Goal: Task Accomplishment & Management: Use online tool/utility

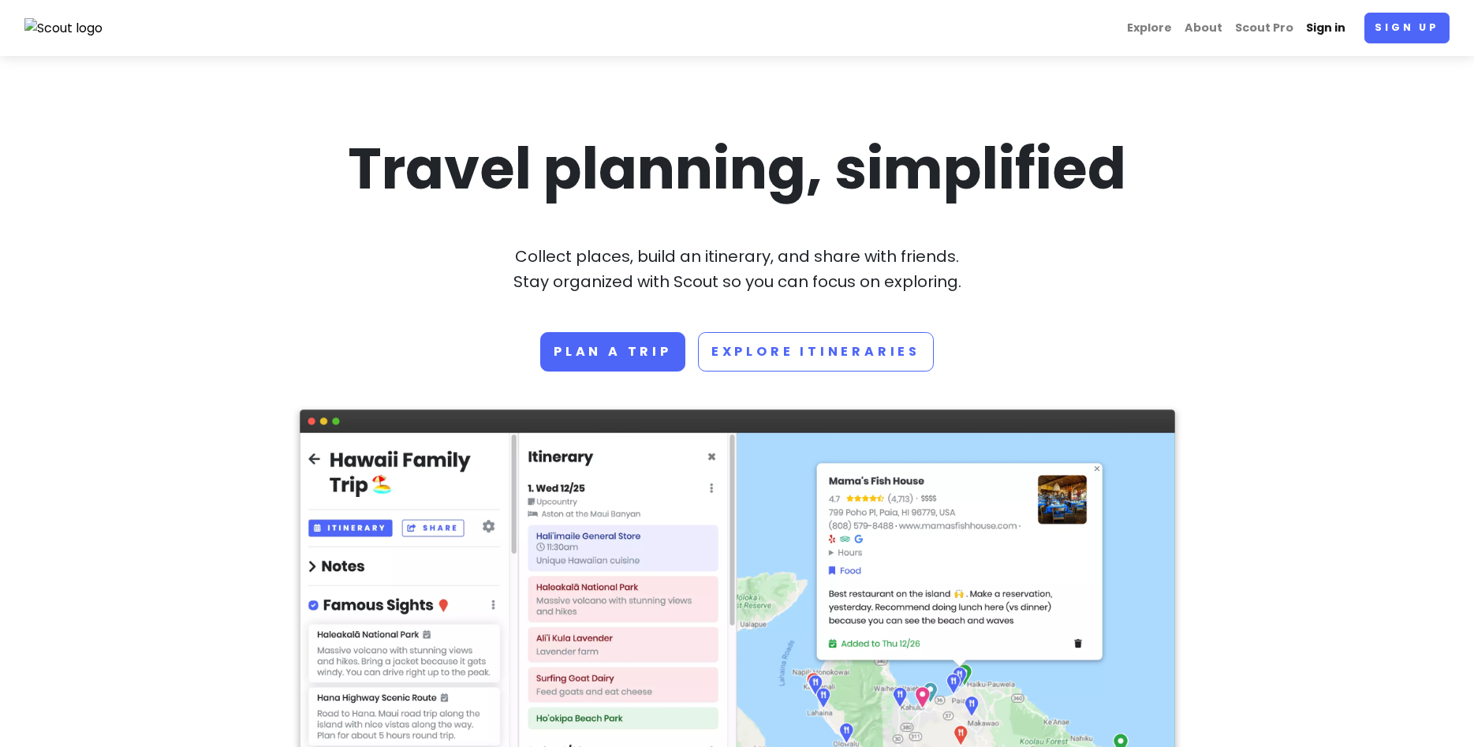
click at [1345, 25] on link "Sign in" at bounding box center [1326, 28] width 52 height 31
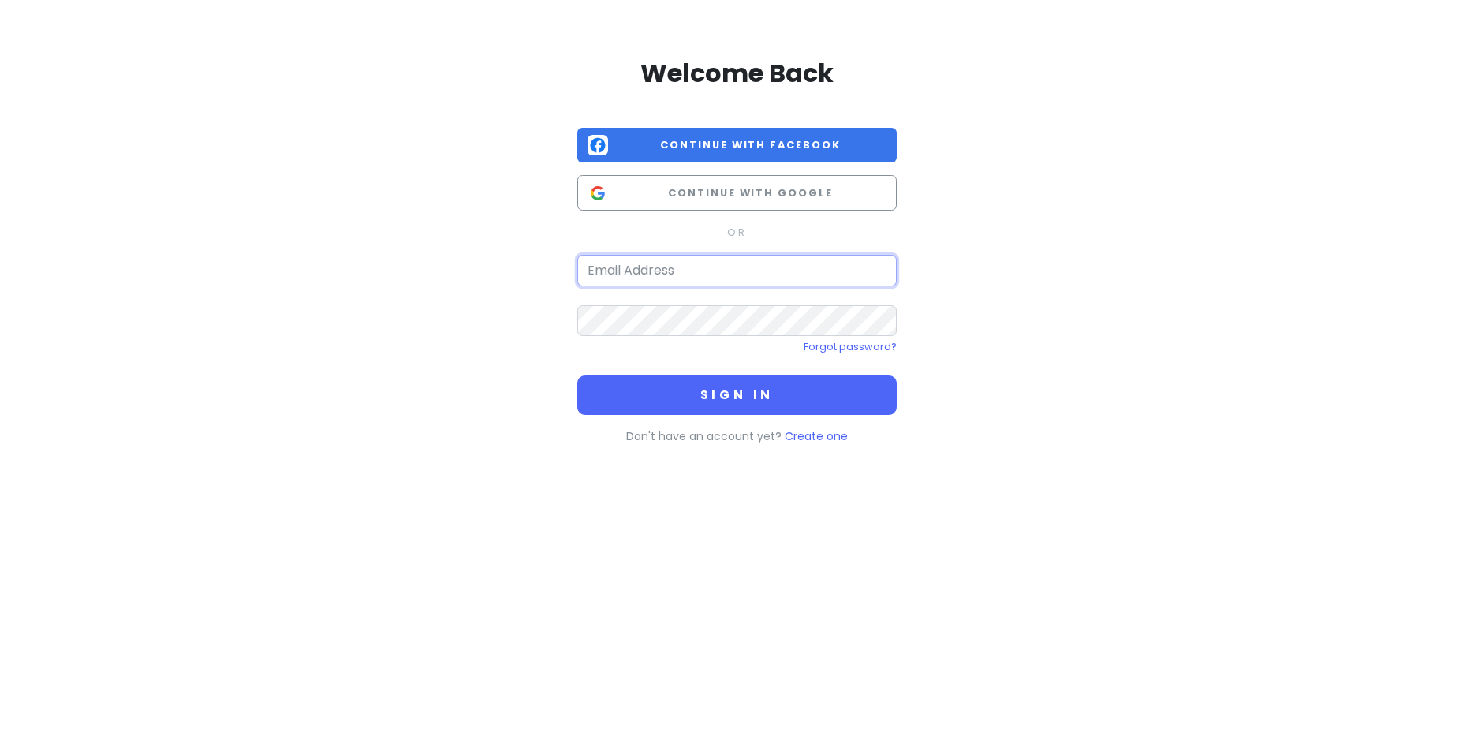
click at [748, 261] on input "email" at bounding box center [736, 271] width 319 height 32
click at [734, 267] on input "email" at bounding box center [736, 271] width 319 height 32
type input "[EMAIL_ADDRESS][DOMAIN_NAME]"
click at [577, 375] on button "Sign in" at bounding box center [736, 394] width 319 height 39
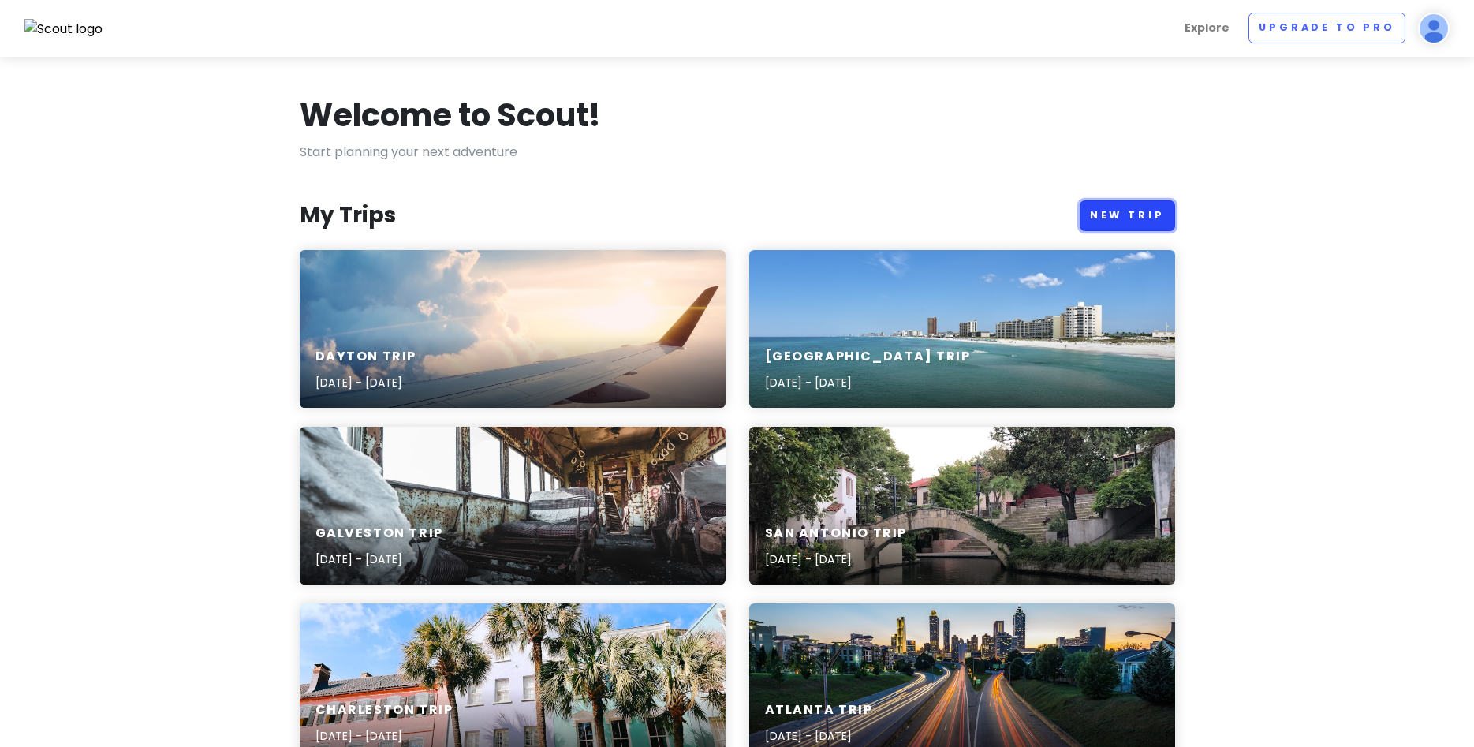
click at [1150, 209] on link "New Trip" at bounding box center [1127, 215] width 95 height 31
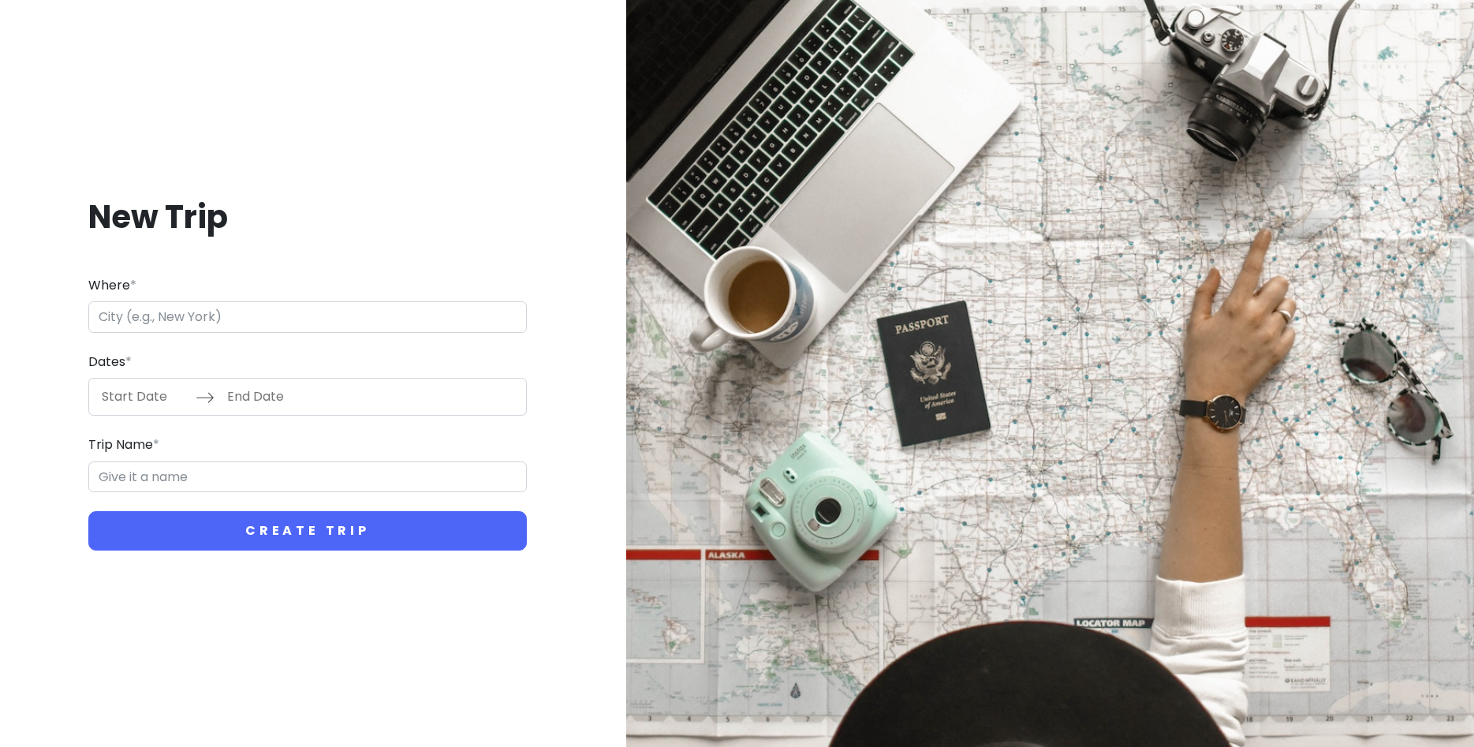
click at [301, 319] on input "Where *" at bounding box center [307, 317] width 438 height 32
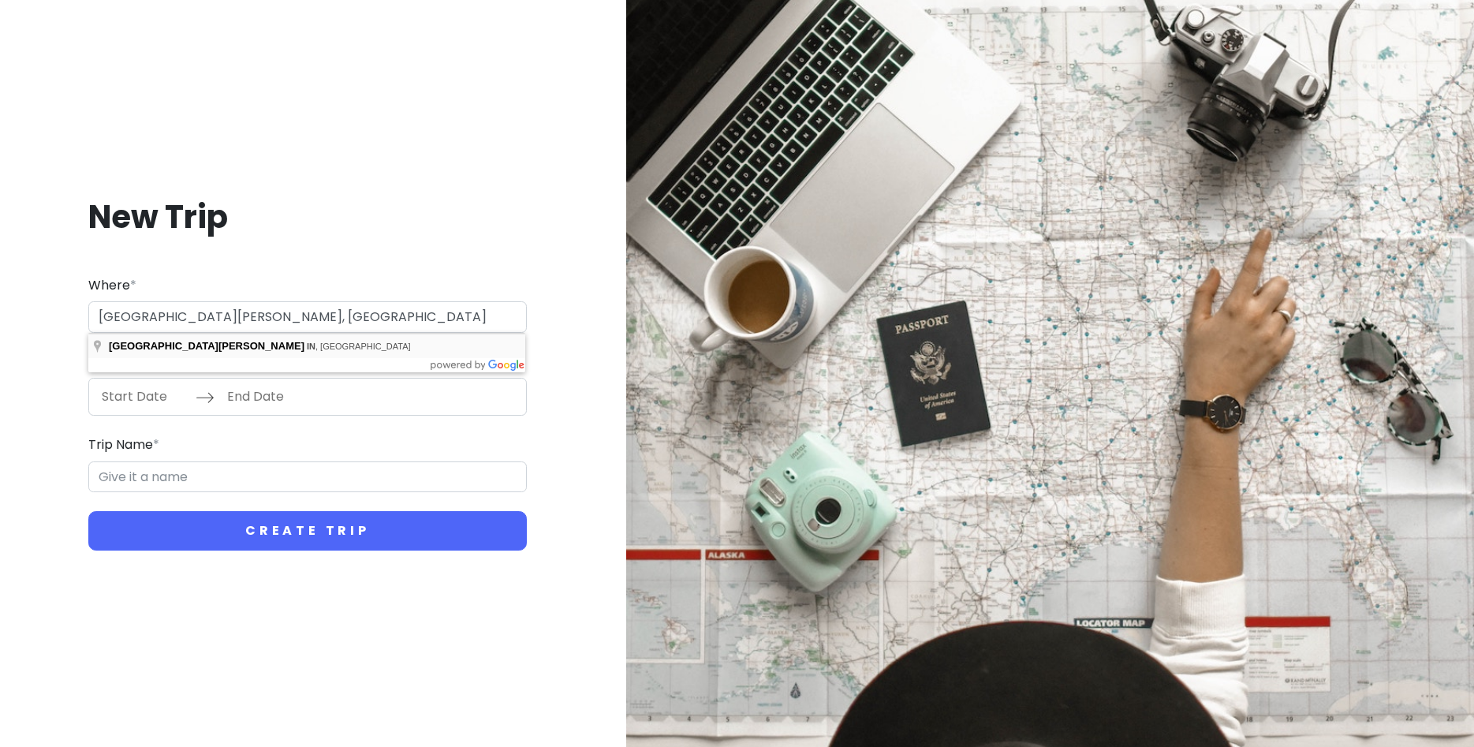
type input "[GEOGRAPHIC_DATA][PERSON_NAME], [GEOGRAPHIC_DATA], [GEOGRAPHIC_DATA]"
type input "Fort [PERSON_NAME] Trip"
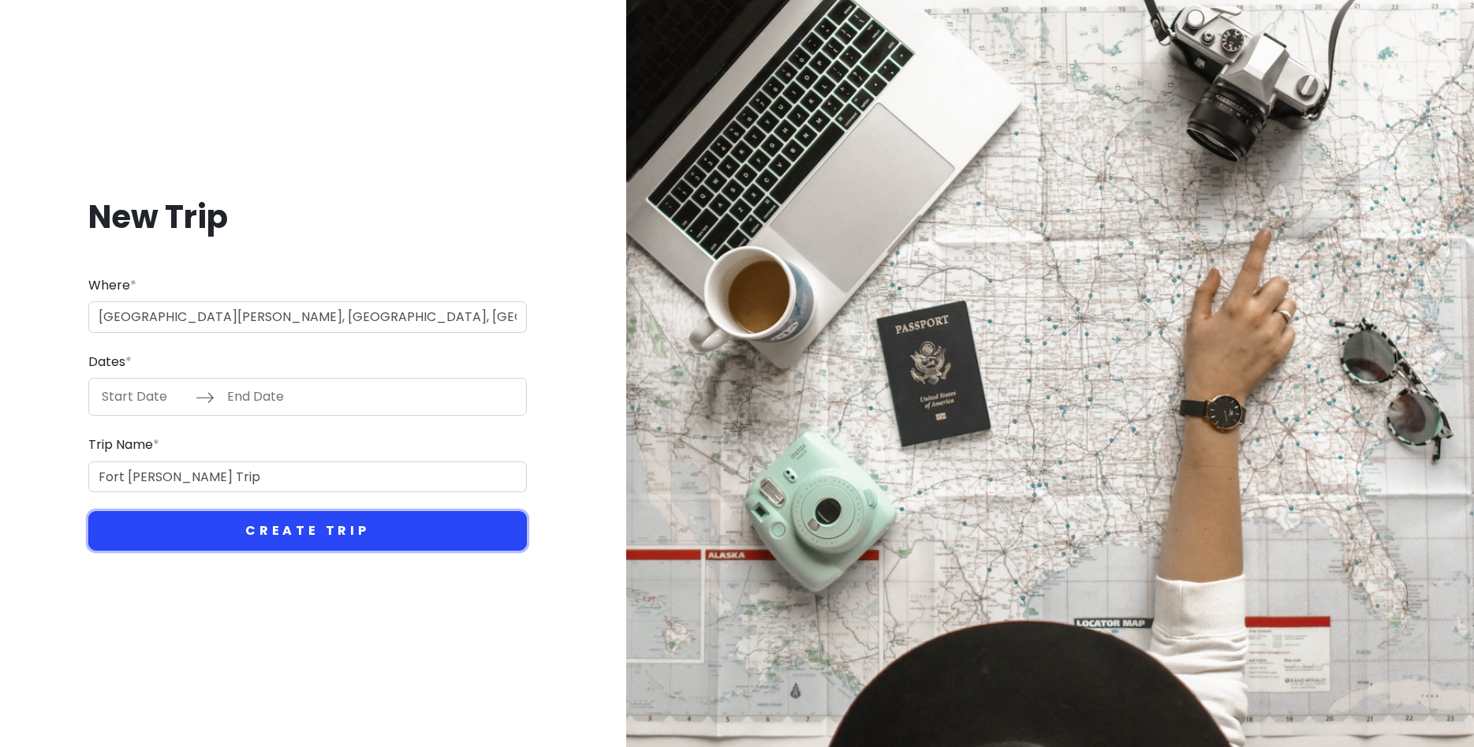
click at [317, 544] on button "Create Trip" at bounding box center [307, 530] width 438 height 39
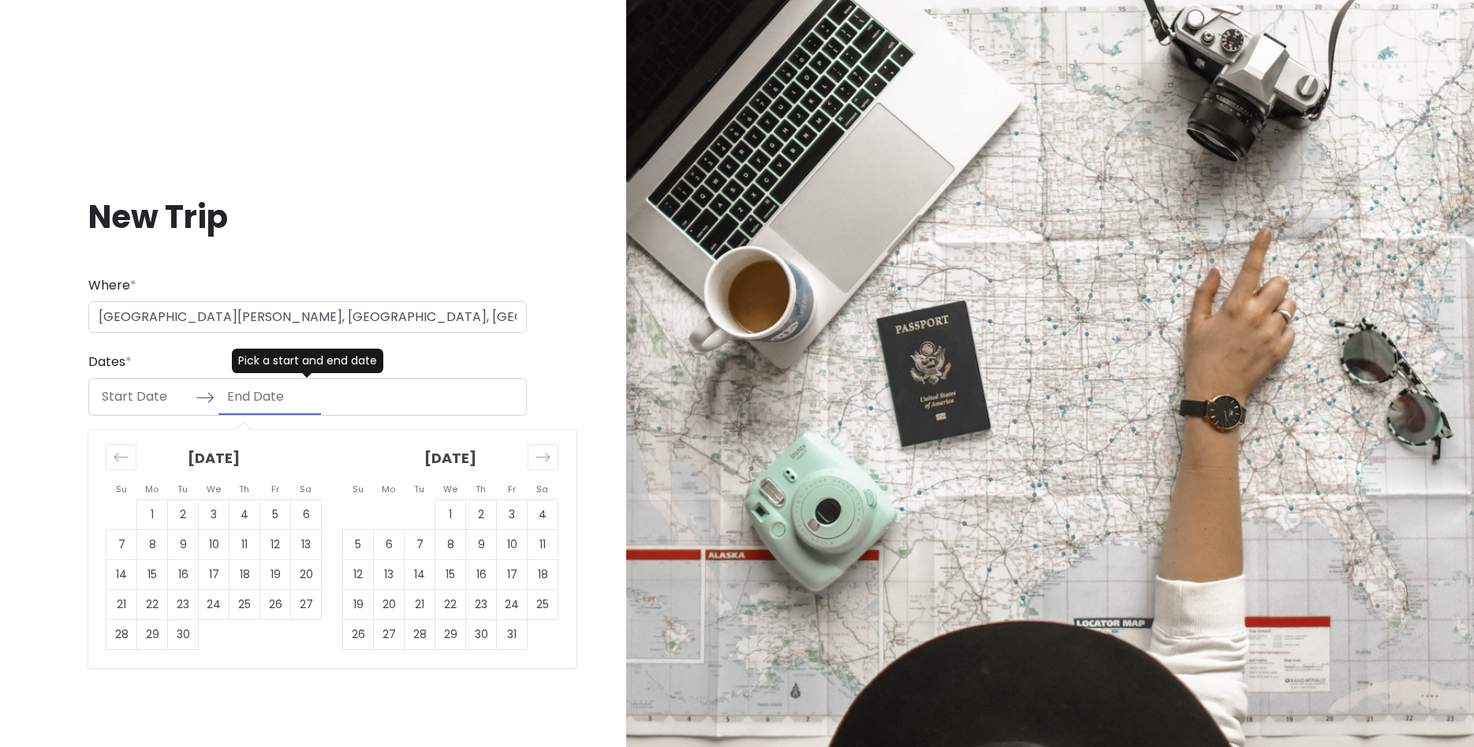
click at [290, 412] on input "End Date" at bounding box center [269, 397] width 103 height 36
click at [547, 463] on icon "Move forward to switch to the next month." at bounding box center [542, 457] width 15 height 15
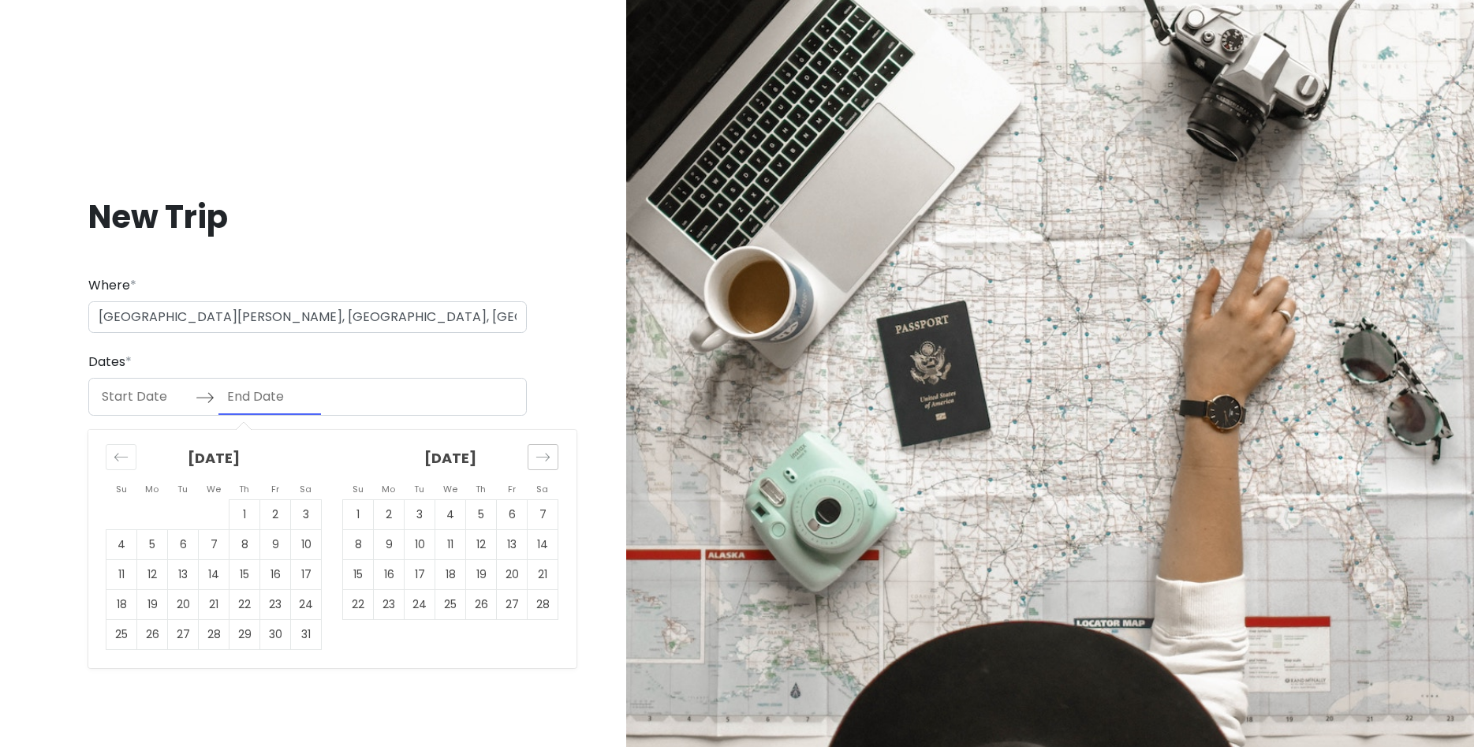
click at [547, 463] on icon "Move forward to switch to the next month." at bounding box center [542, 457] width 15 height 15
click at [544, 573] on td "18" at bounding box center [543, 575] width 31 height 30
type input "[DATE]"
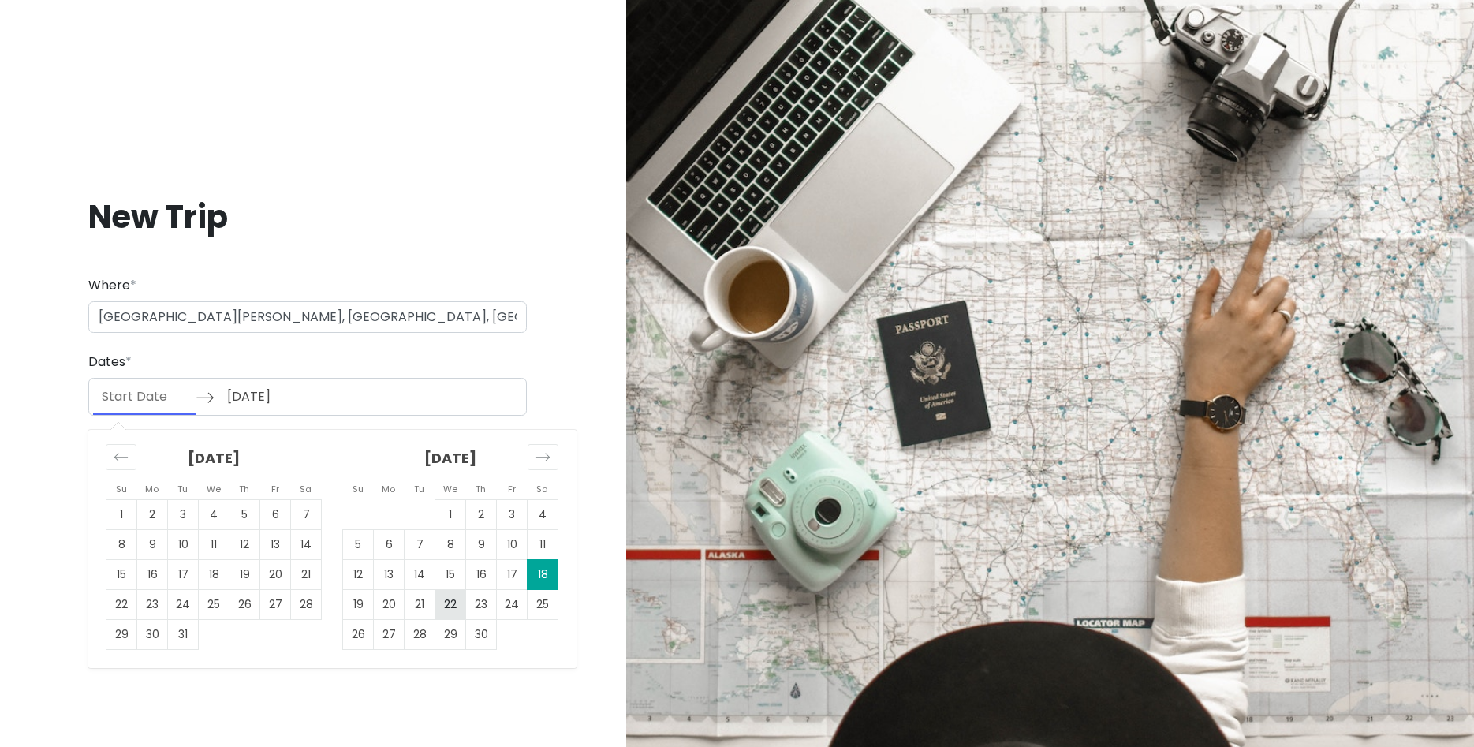
click at [453, 606] on td "22" at bounding box center [450, 605] width 31 height 30
type input "[DATE]"
click at [543, 576] on td "18" at bounding box center [543, 575] width 31 height 30
type input "[DATE]"
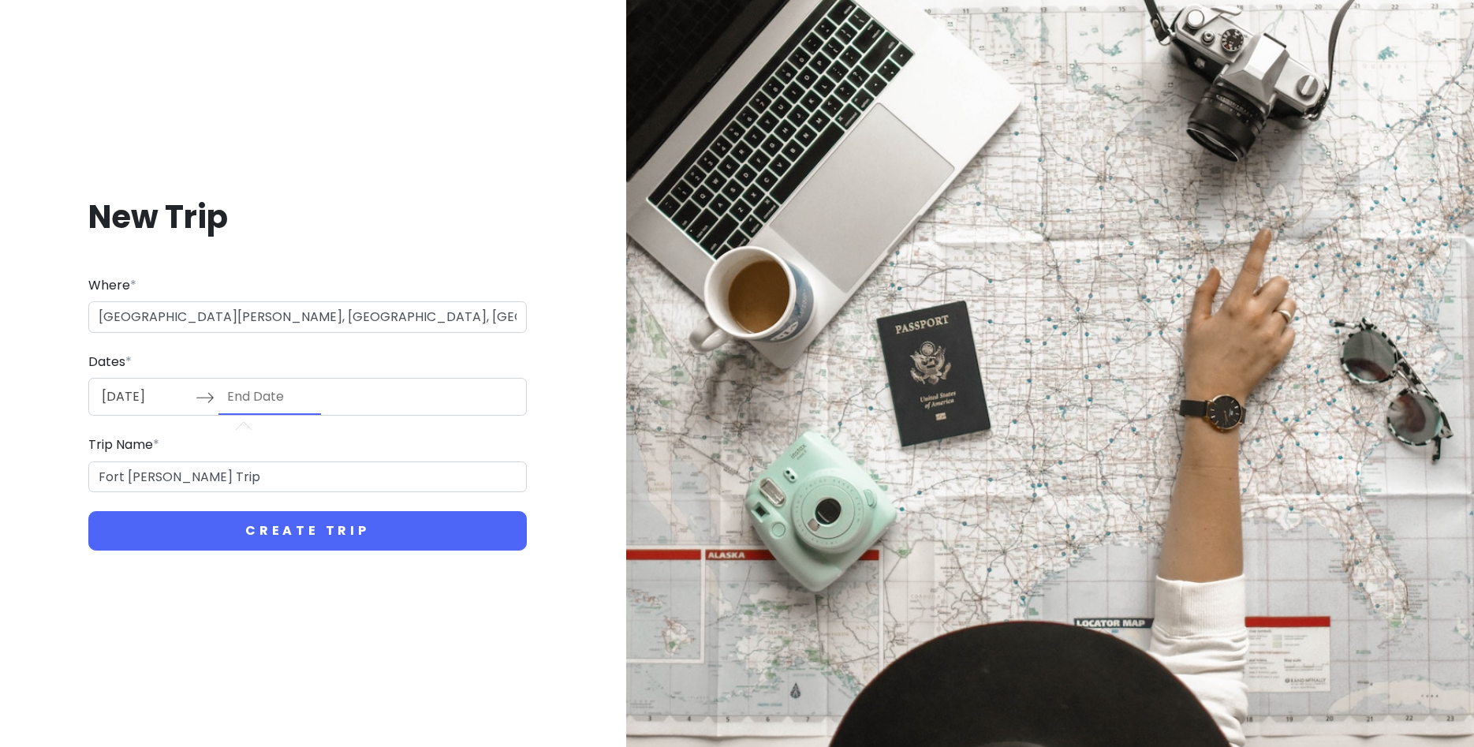
click at [259, 398] on input "End Date" at bounding box center [269, 397] width 103 height 36
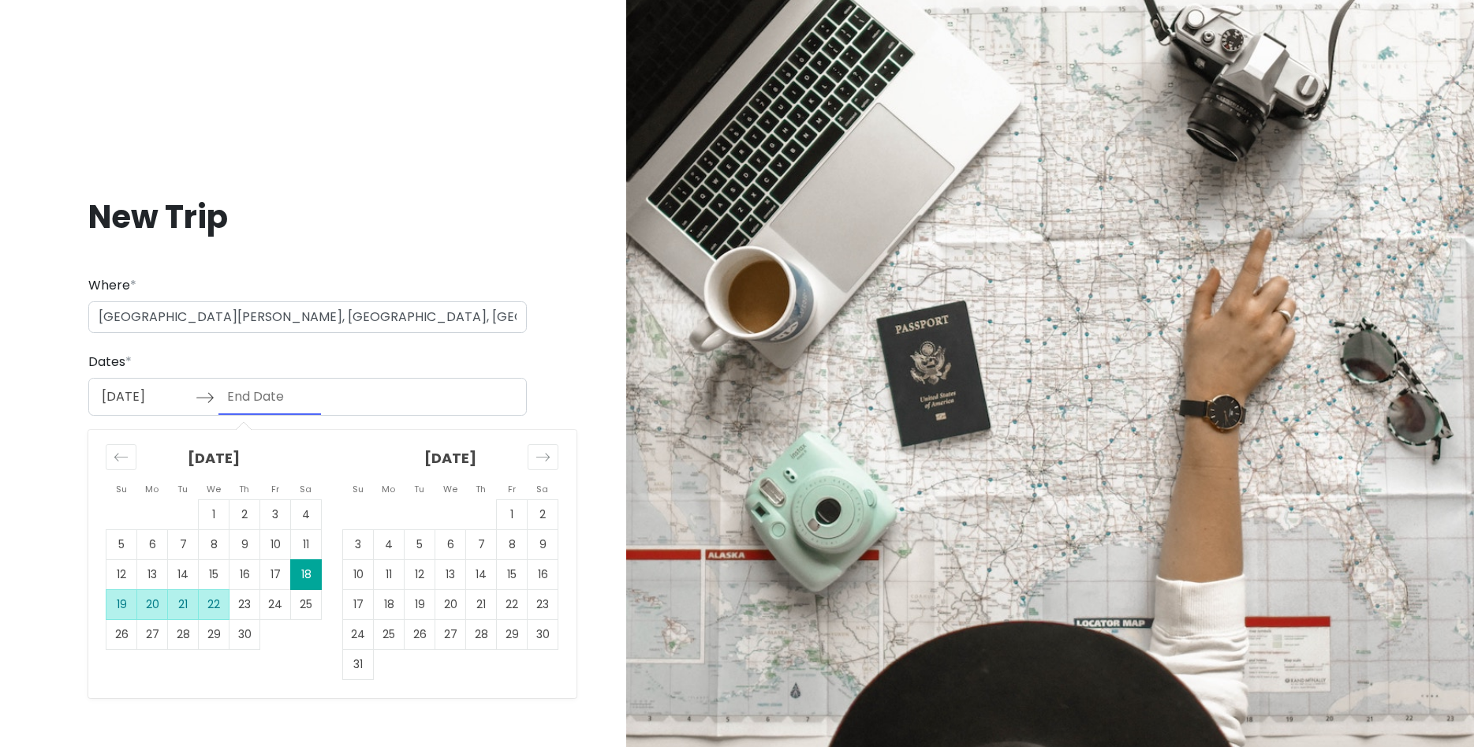
click at [215, 607] on td "22" at bounding box center [214, 605] width 31 height 30
type input "[DATE]"
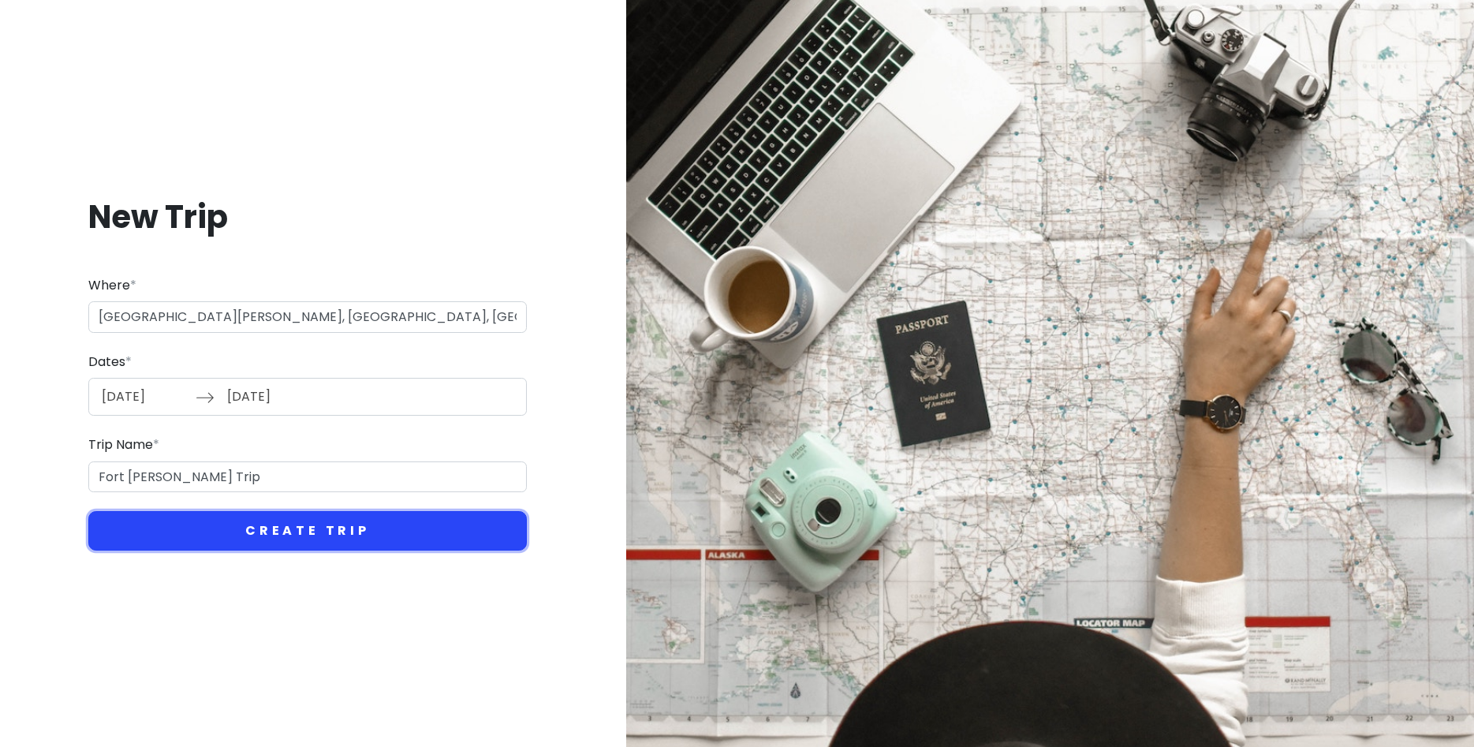
click at [295, 536] on button "Create Trip" at bounding box center [307, 530] width 438 height 39
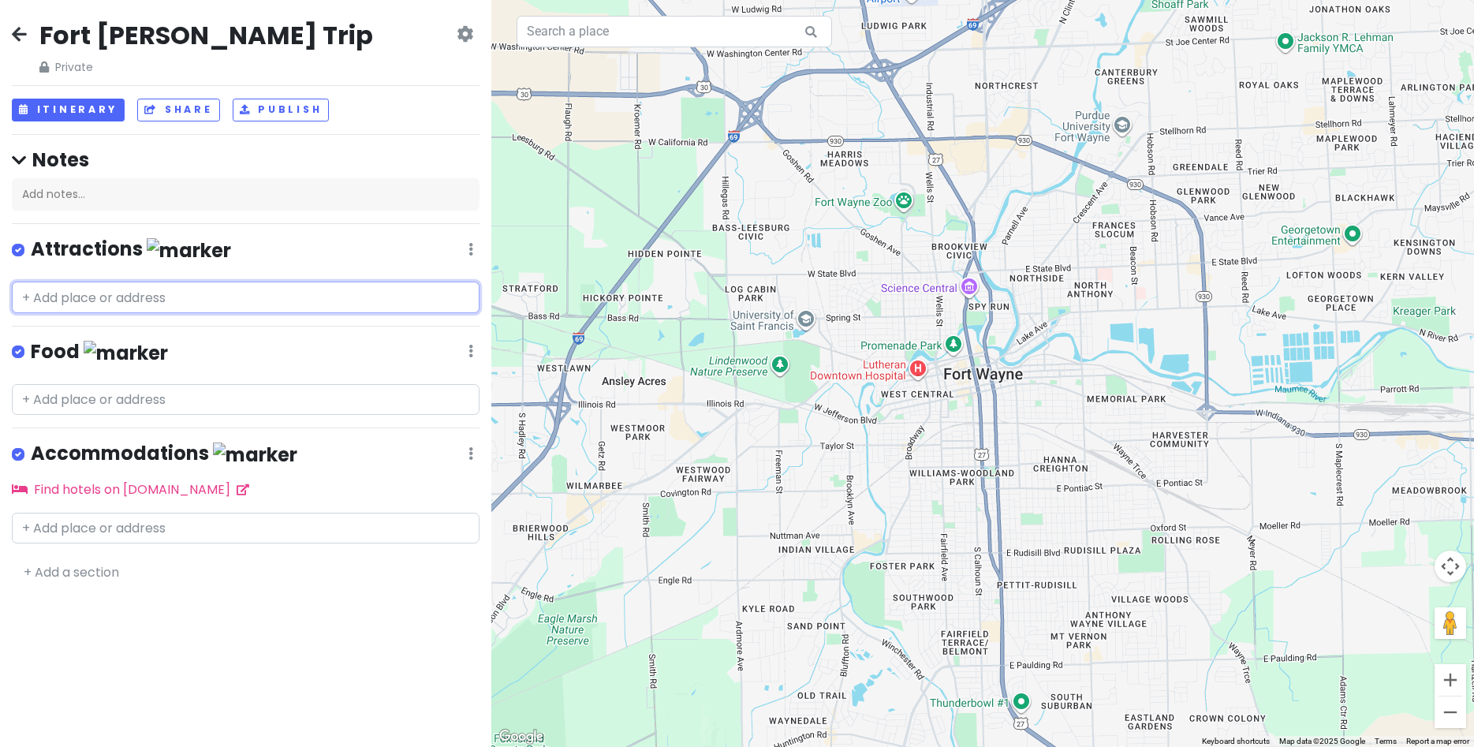
click at [150, 288] on input "text" at bounding box center [246, 298] width 468 height 32
type input "z"
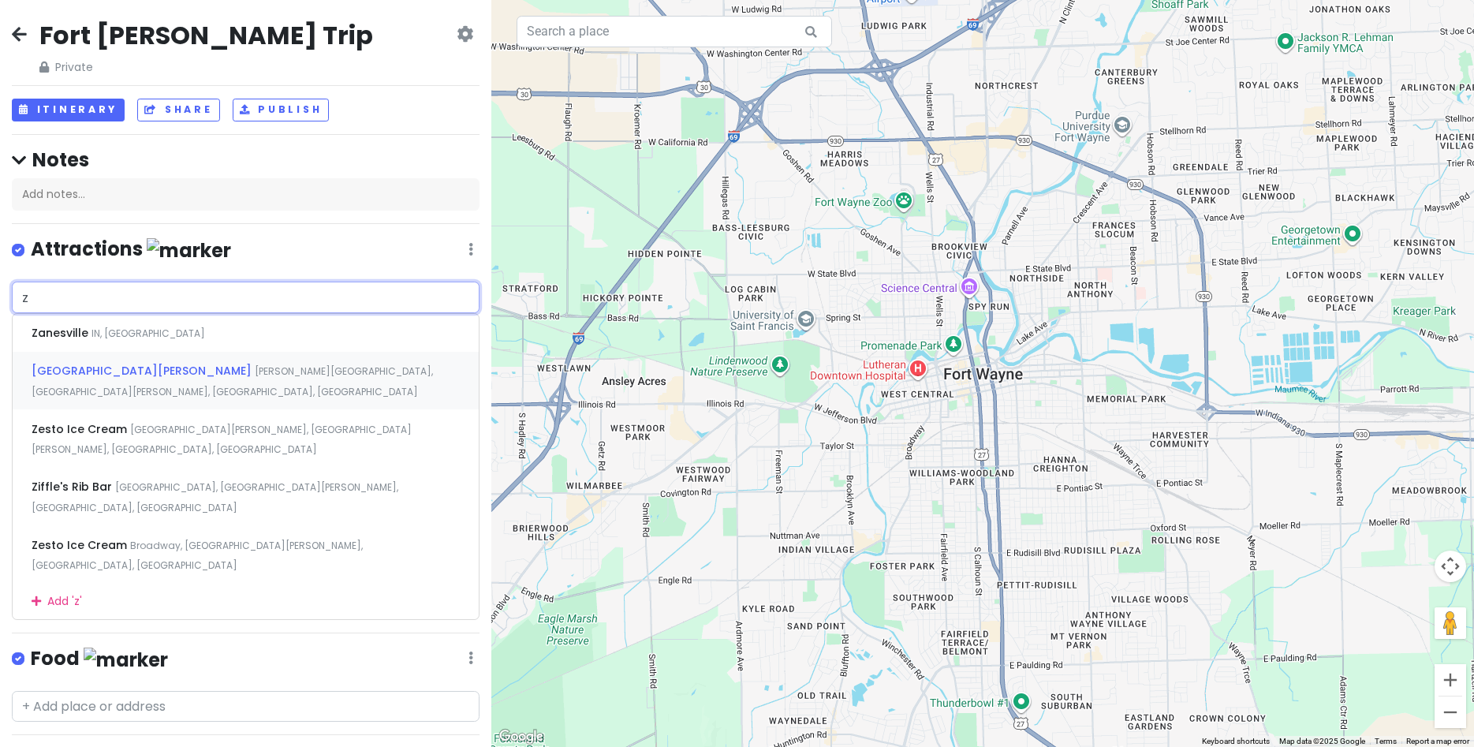
click at [125, 368] on span "[PERSON_NAME][GEOGRAPHIC_DATA], [GEOGRAPHIC_DATA][PERSON_NAME], [GEOGRAPHIC_DAT…" at bounding box center [232, 381] width 401 height 34
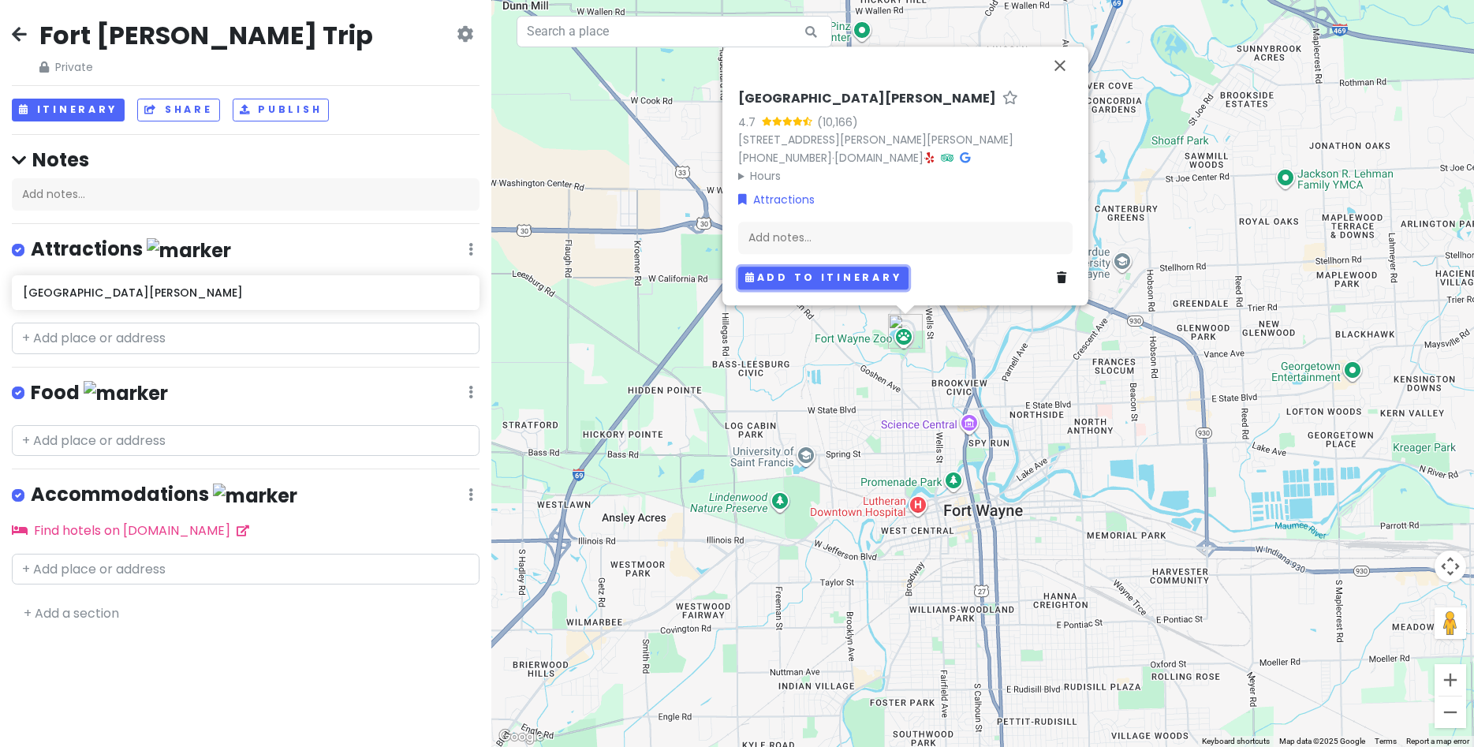
click at [871, 280] on button "Add to itinerary" at bounding box center [823, 278] width 170 height 23
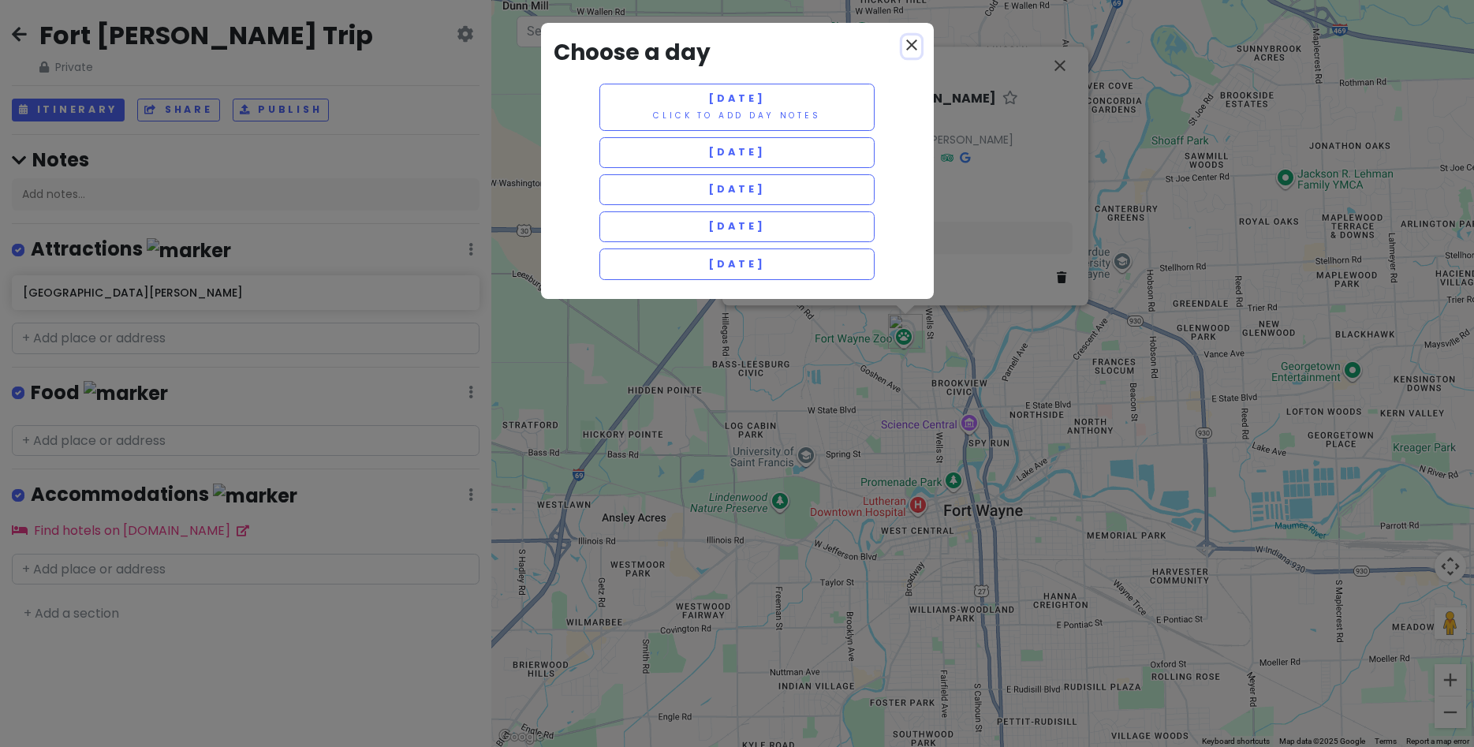
click at [914, 49] on icon "close" at bounding box center [911, 44] width 19 height 19
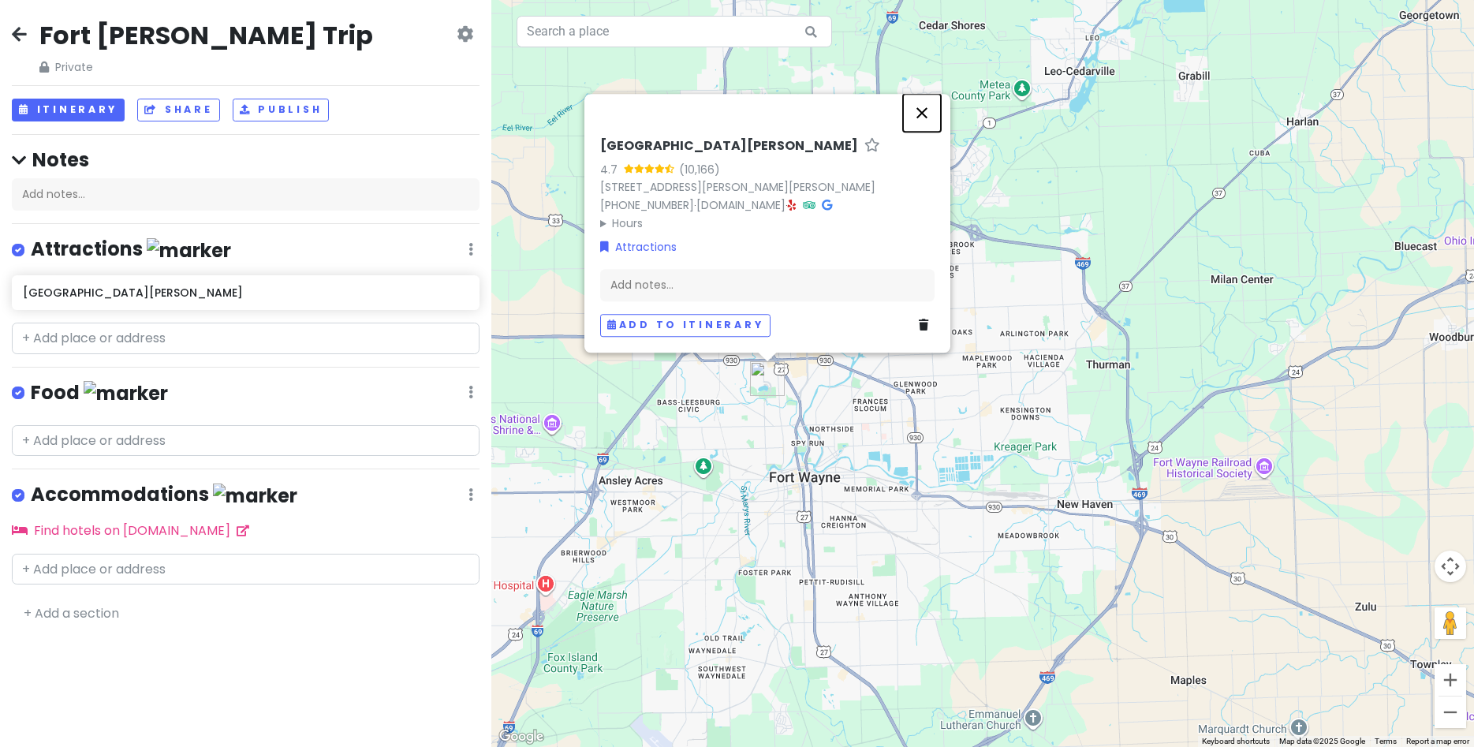
click at [921, 115] on button "Close" at bounding box center [922, 113] width 38 height 38
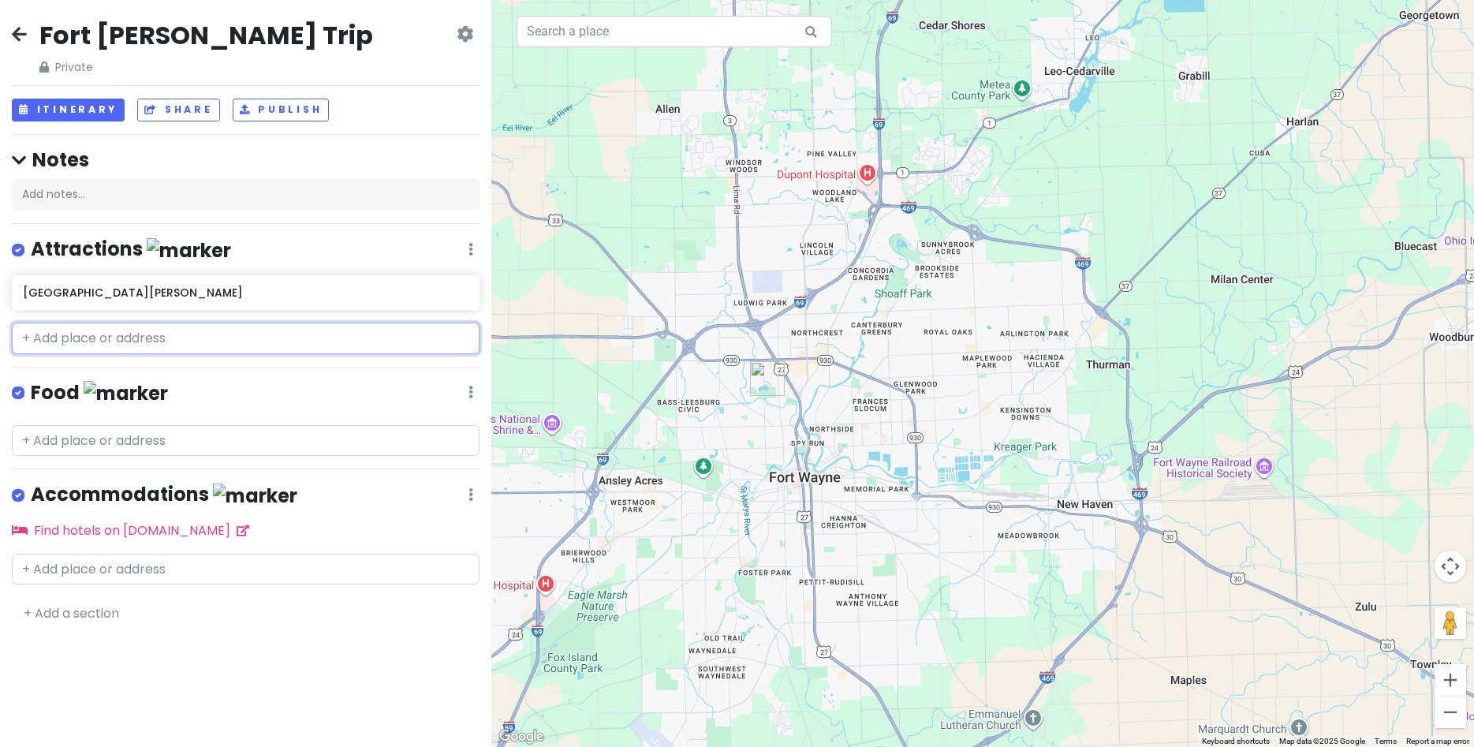
type input "o"
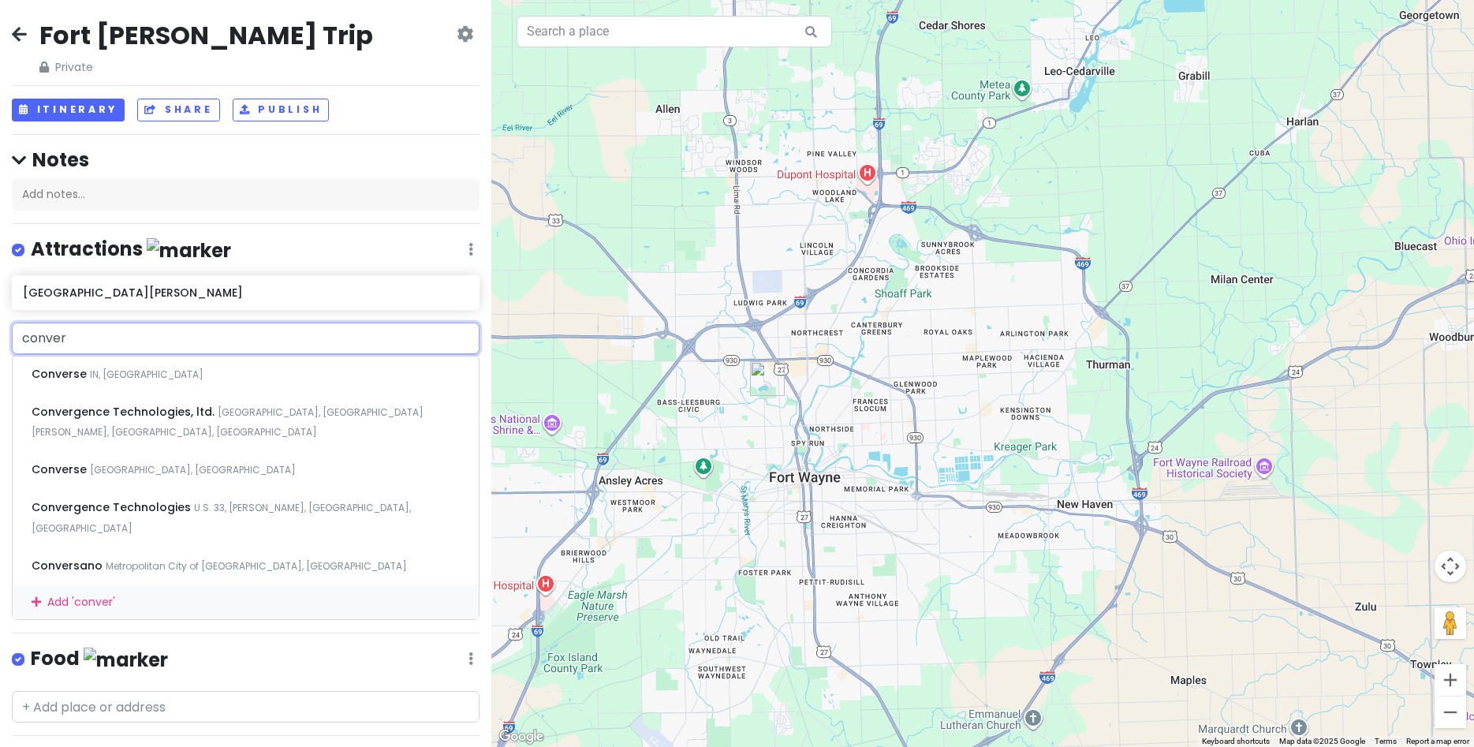
drag, startPoint x: 140, startPoint y: 340, endPoint x: -40, endPoint y: 299, distance: 184.4
click at [12, 323] on input "conver" at bounding box center [246, 339] width 468 height 32
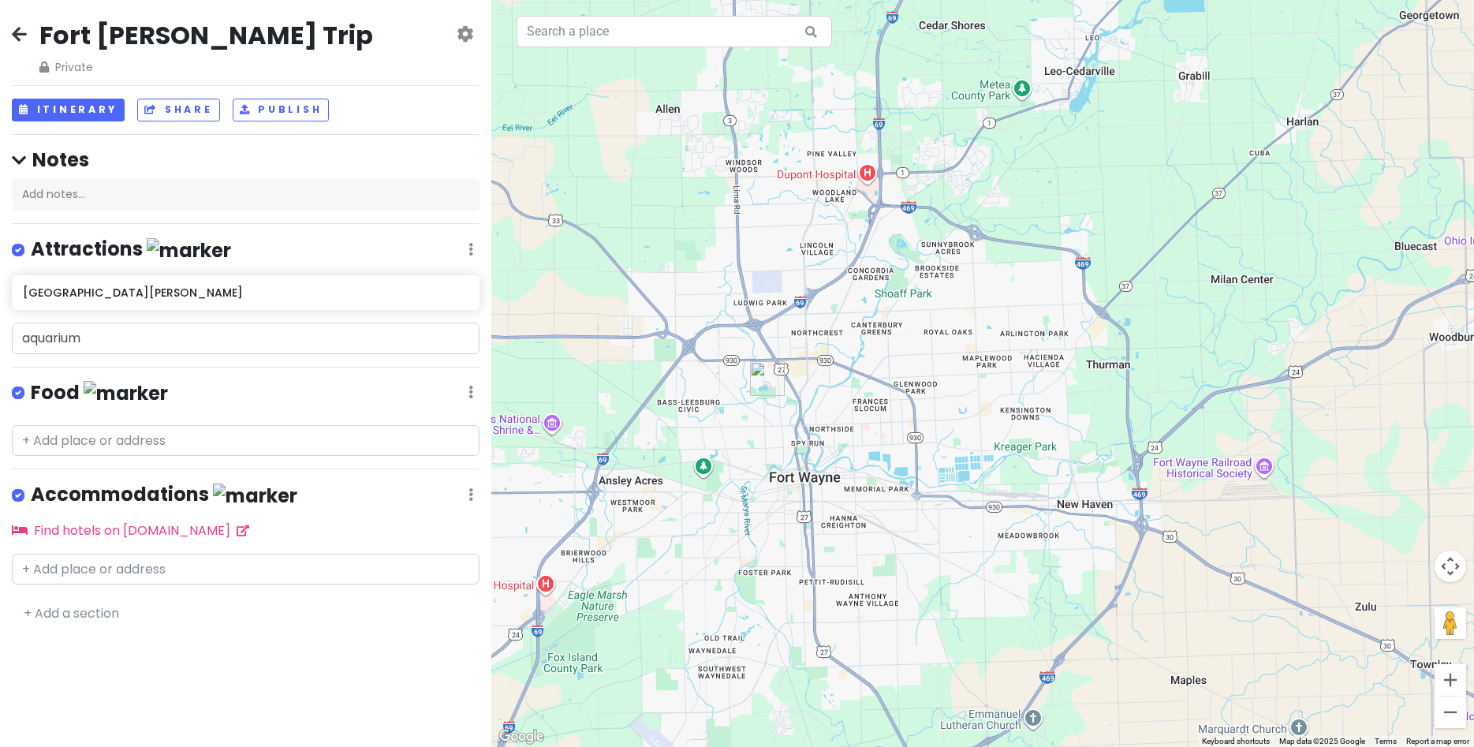
click at [843, 394] on div at bounding box center [982, 373] width 983 height 747
click at [1457, 686] on button "Zoom in" at bounding box center [1451, 680] width 32 height 32
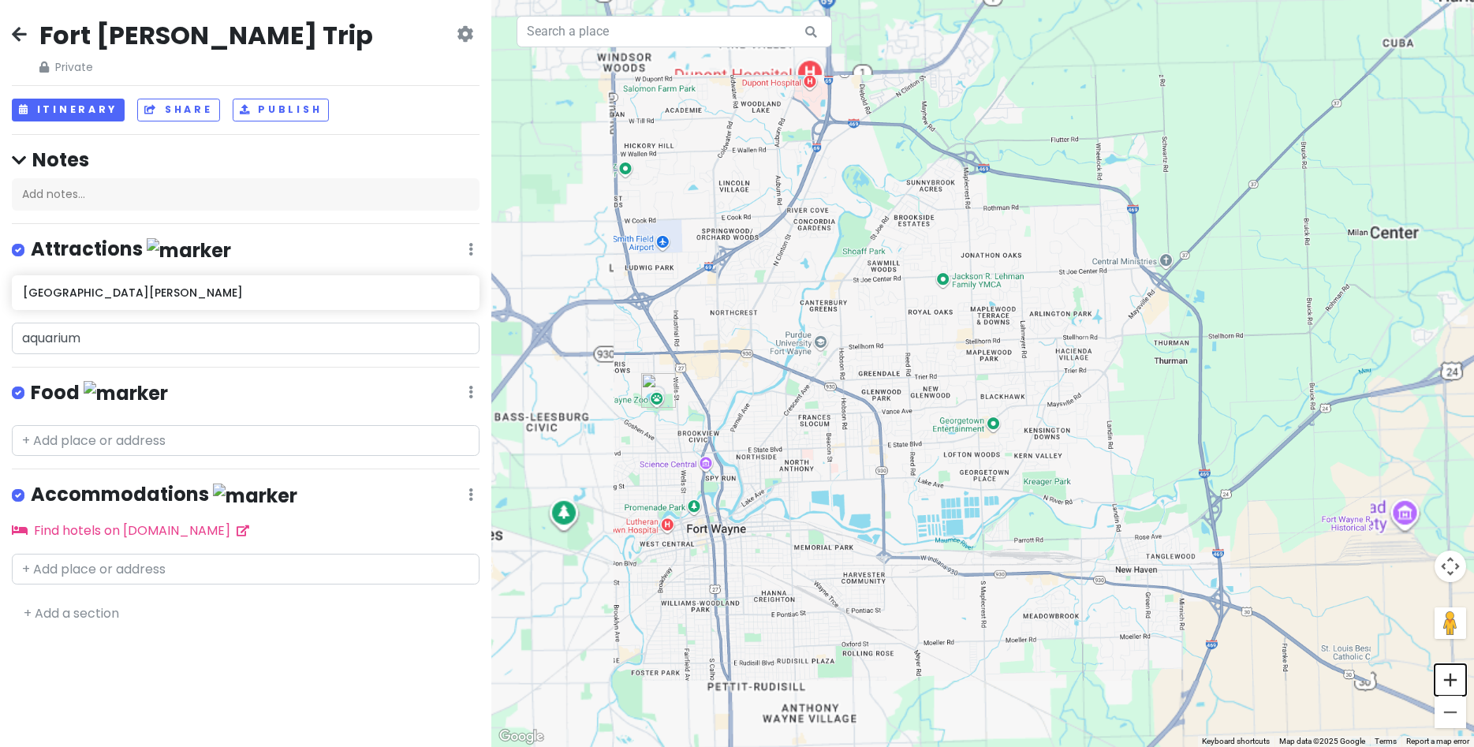
click at [1457, 686] on button "Zoom in" at bounding box center [1451, 680] width 32 height 32
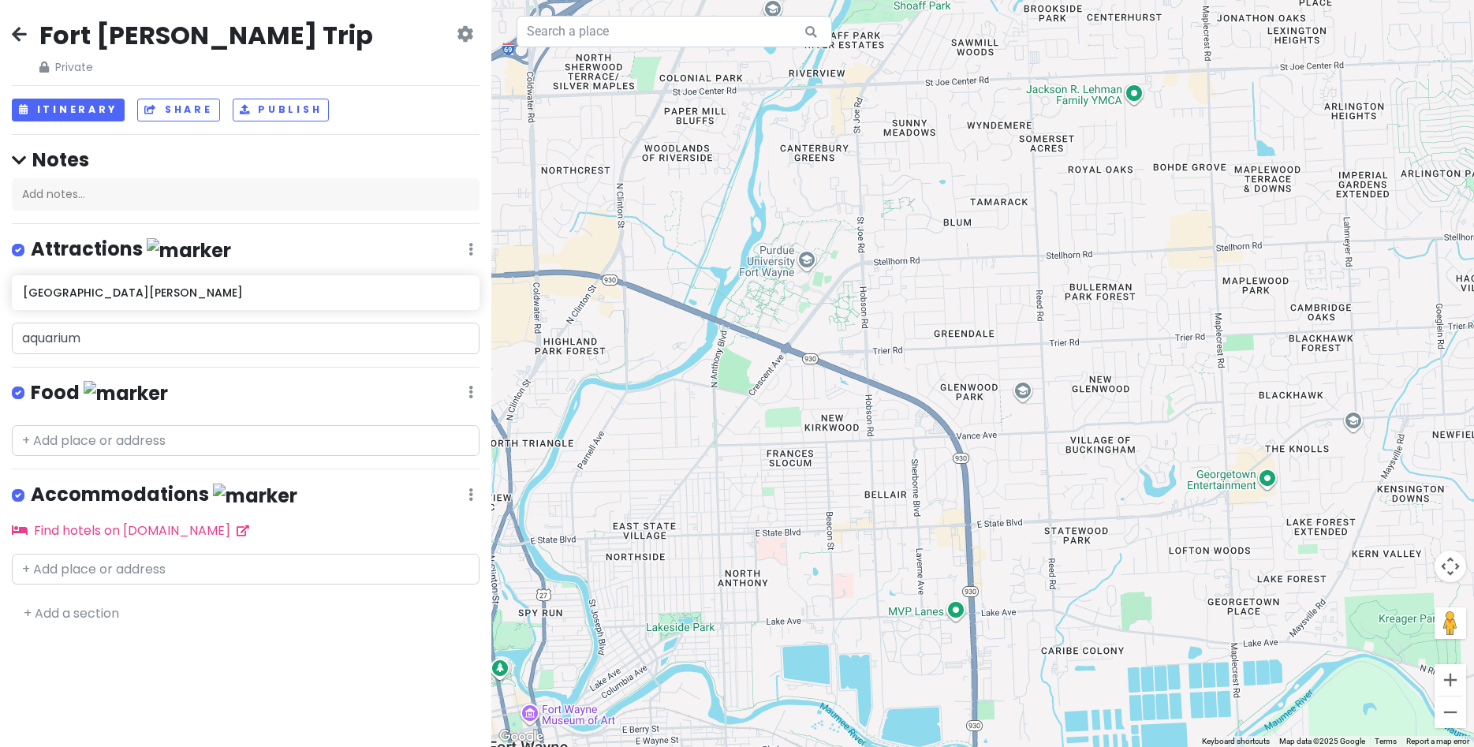
drag, startPoint x: 1200, startPoint y: 581, endPoint x: 1473, endPoint y: 543, distance: 276.4
click at [1473, 543] on div at bounding box center [982, 373] width 983 height 747
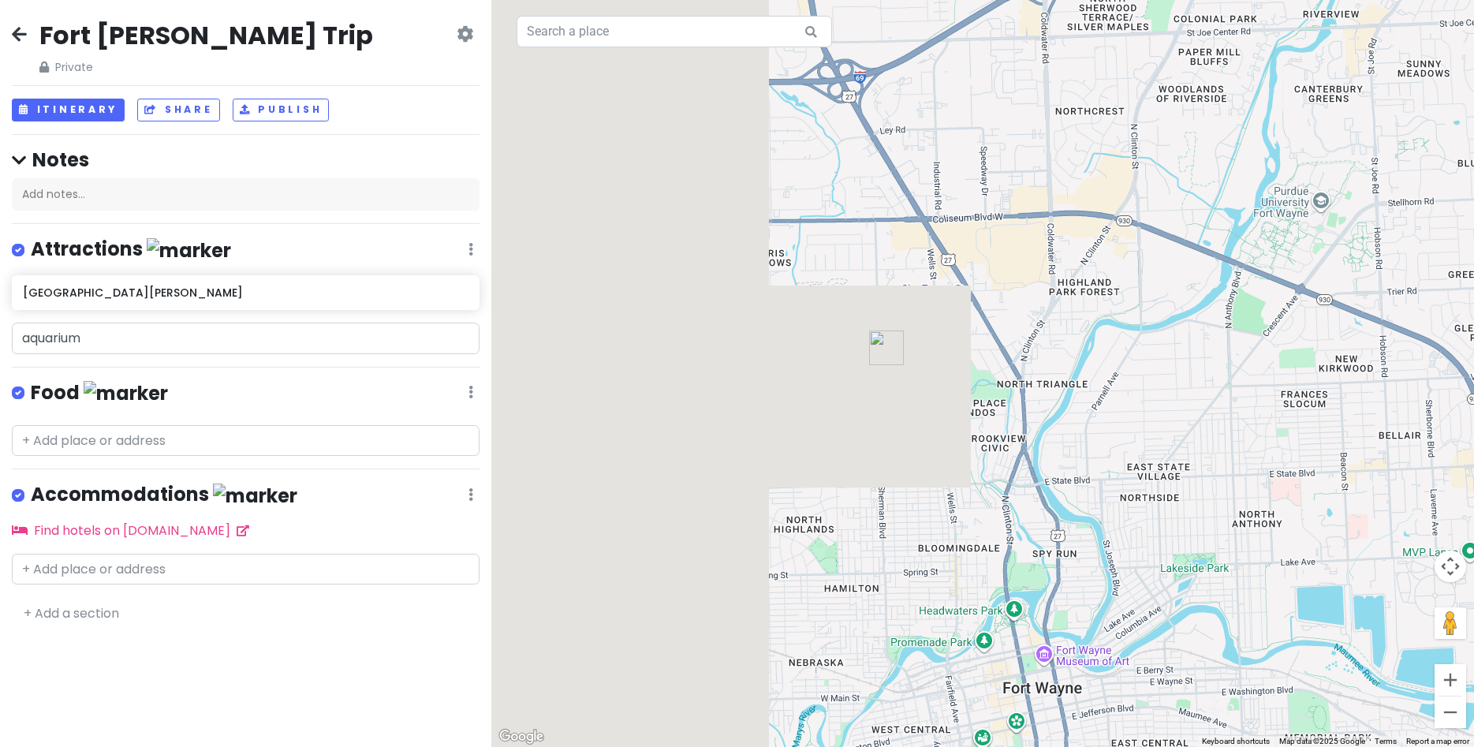
drag, startPoint x: 987, startPoint y: 517, endPoint x: 1473, endPoint y: 466, distance: 489.2
click at [1473, 466] on div at bounding box center [982, 373] width 983 height 747
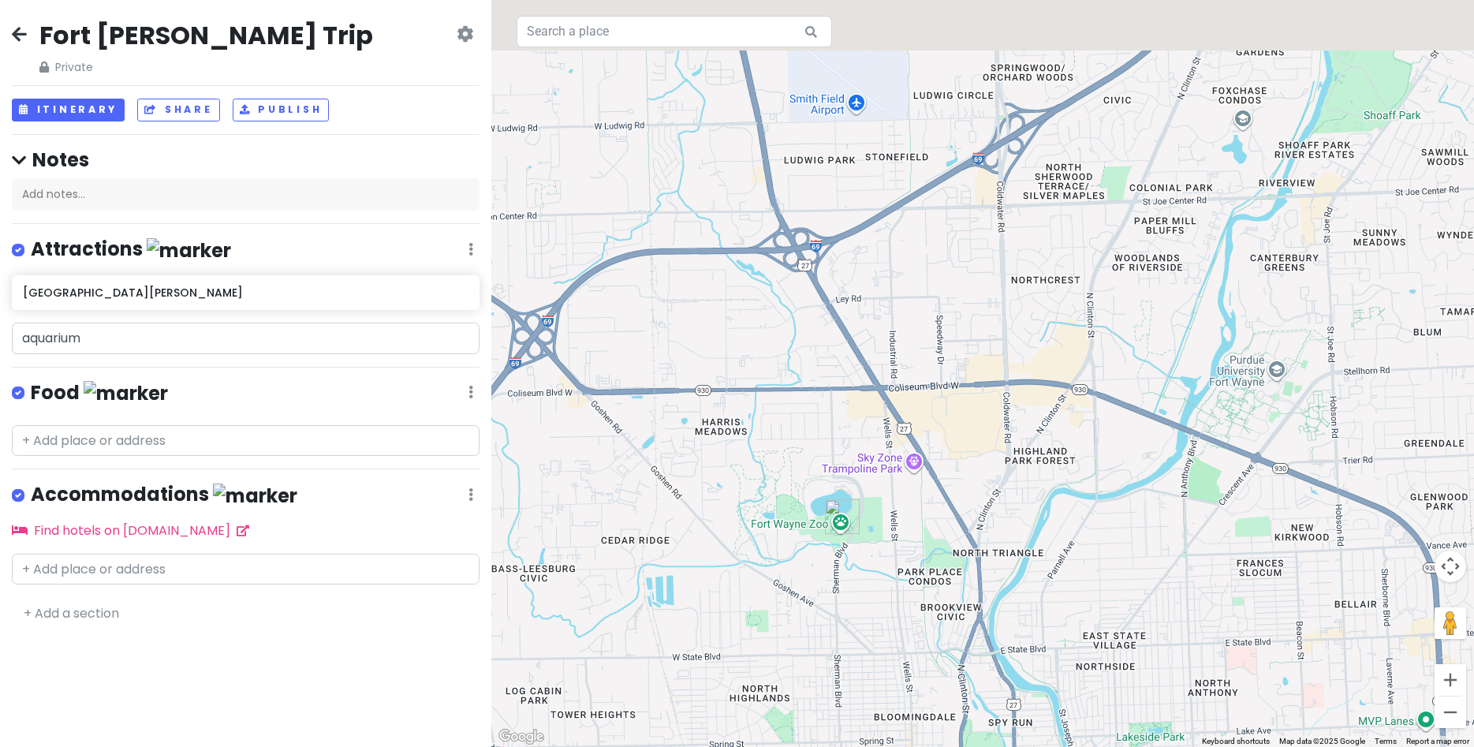
drag, startPoint x: 1233, startPoint y: 459, endPoint x: 1181, endPoint y: 676, distance: 223.0
click at [1181, 676] on div at bounding box center [982, 373] width 983 height 747
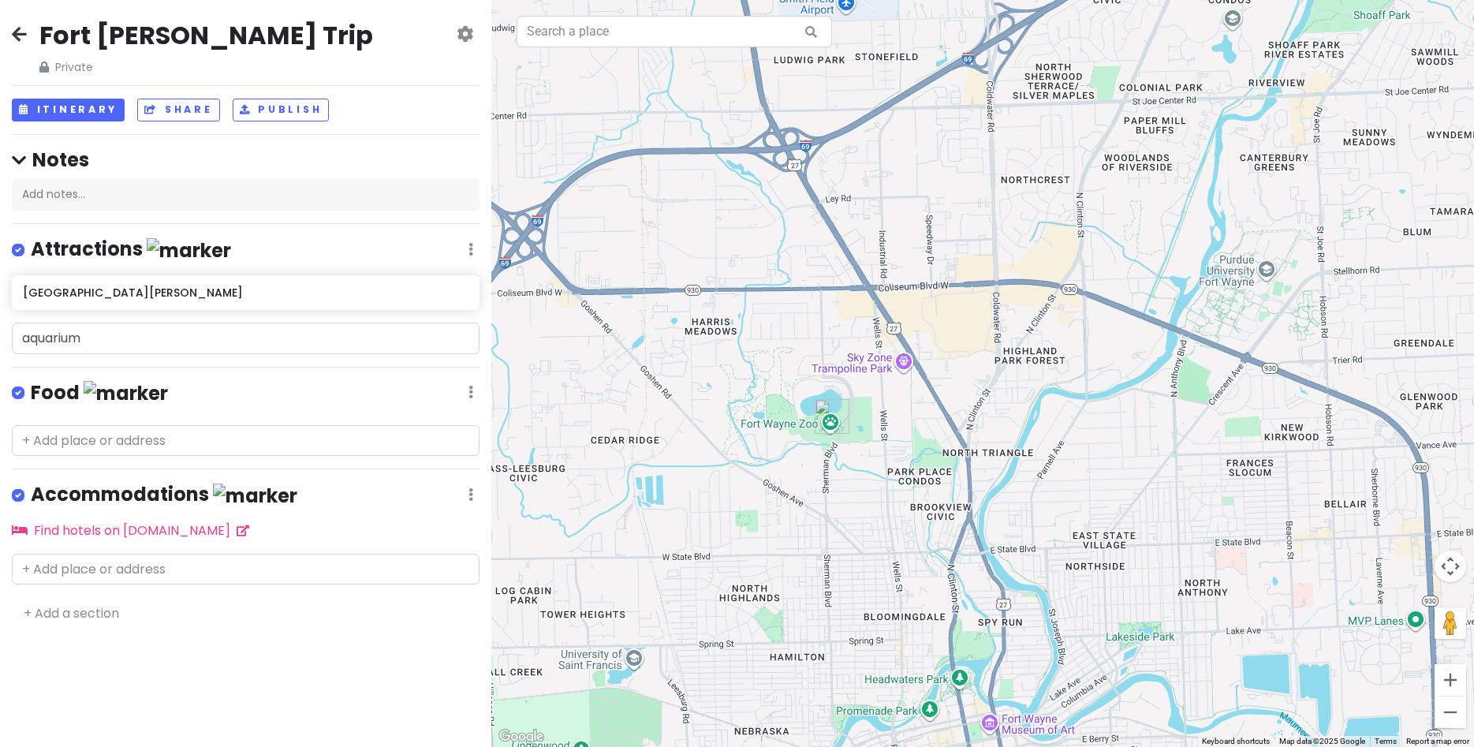
drag, startPoint x: 1187, startPoint y: 517, endPoint x: 1191, endPoint y: 188, distance: 328.9
click at [1191, 188] on div at bounding box center [982, 373] width 983 height 747
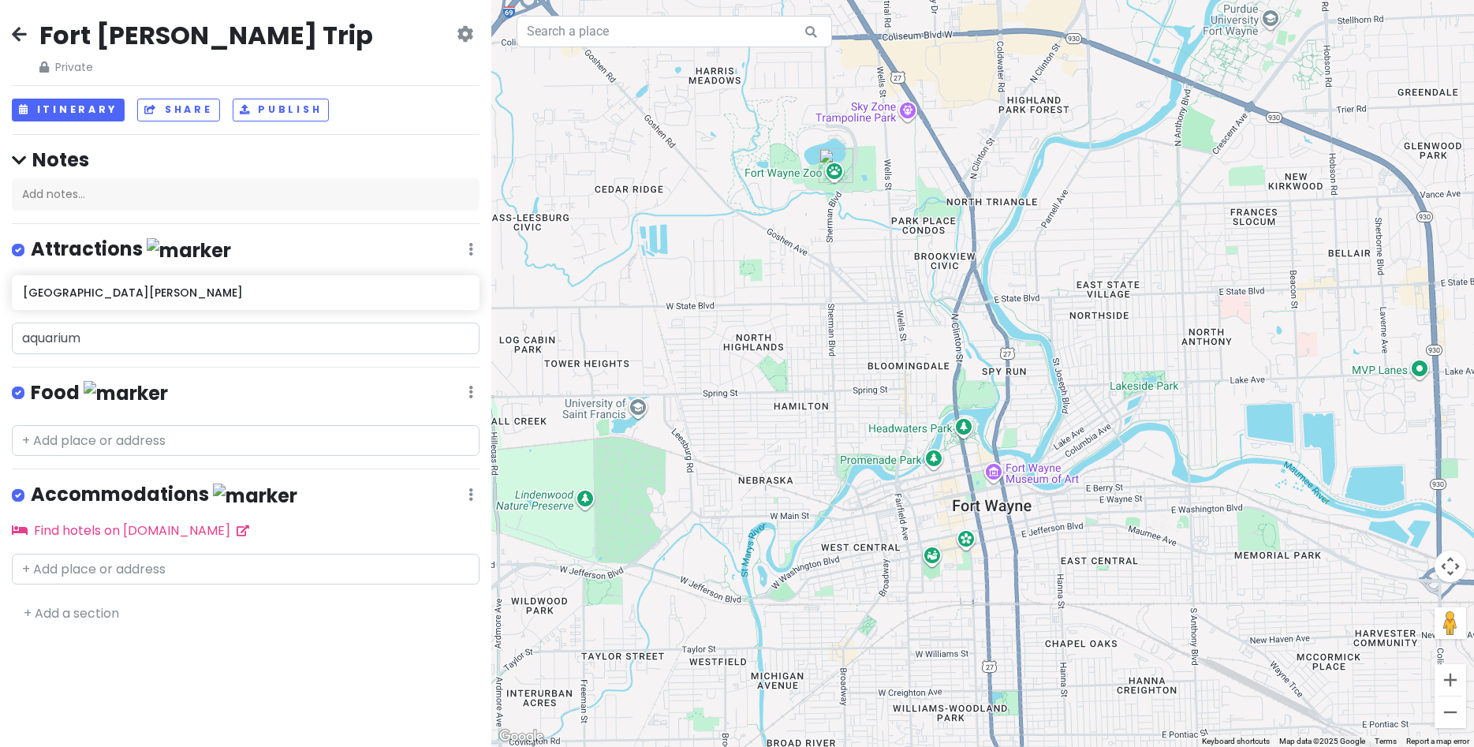
drag, startPoint x: 1088, startPoint y: 330, endPoint x: 1086, endPoint y: 259, distance: 70.2
click at [1086, 260] on div at bounding box center [982, 373] width 983 height 747
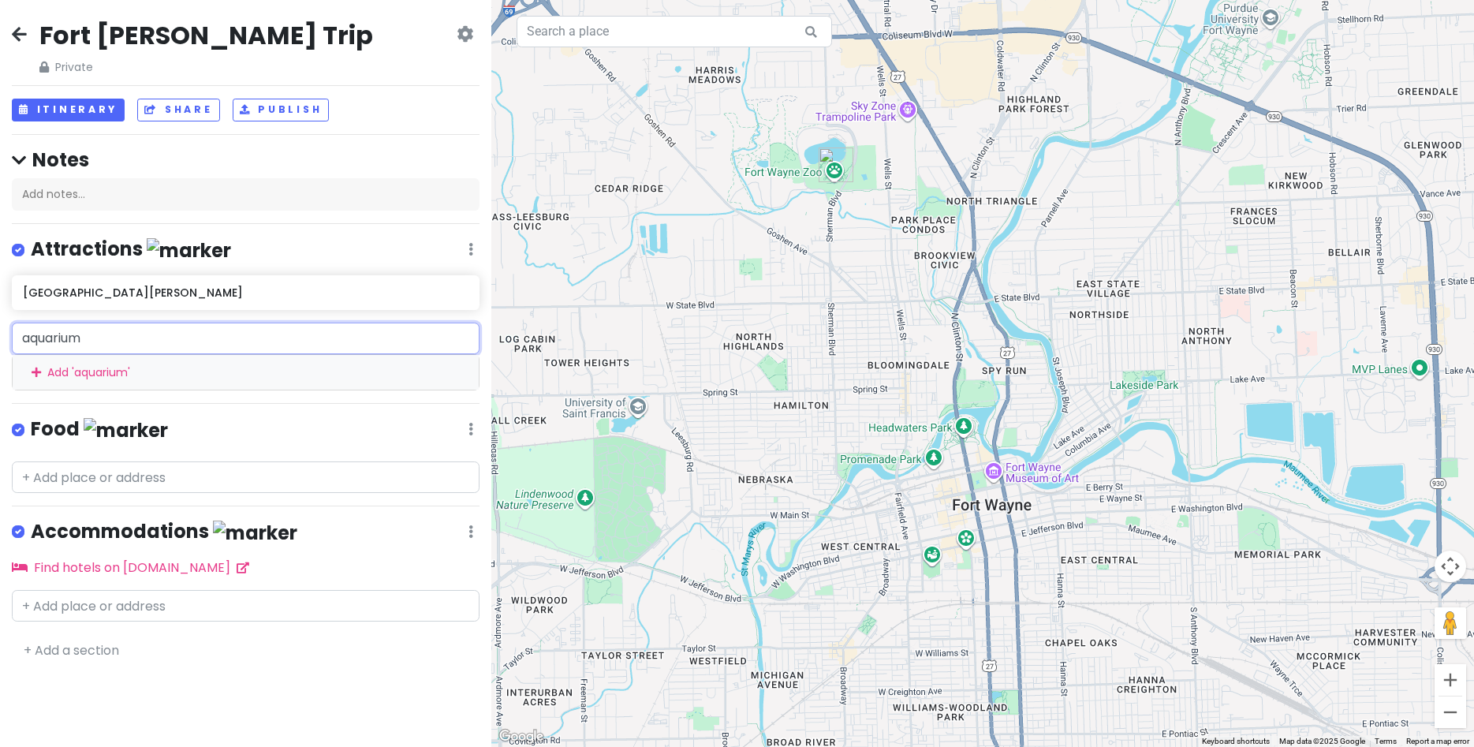
drag, startPoint x: 176, startPoint y: 338, endPoint x: -19, endPoint y: 313, distance: 196.3
click at [12, 323] on input "aquarium" at bounding box center [246, 339] width 468 height 32
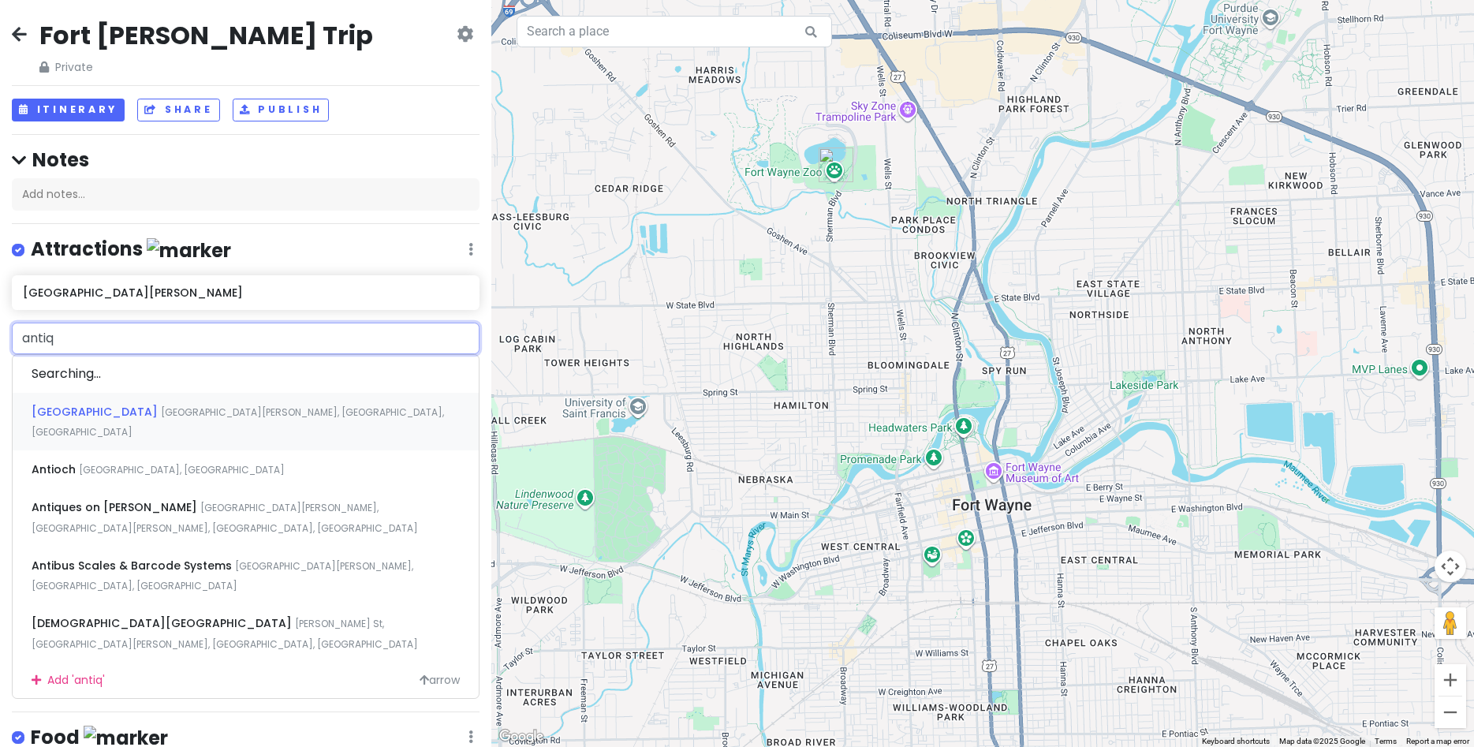
type input "antiqu"
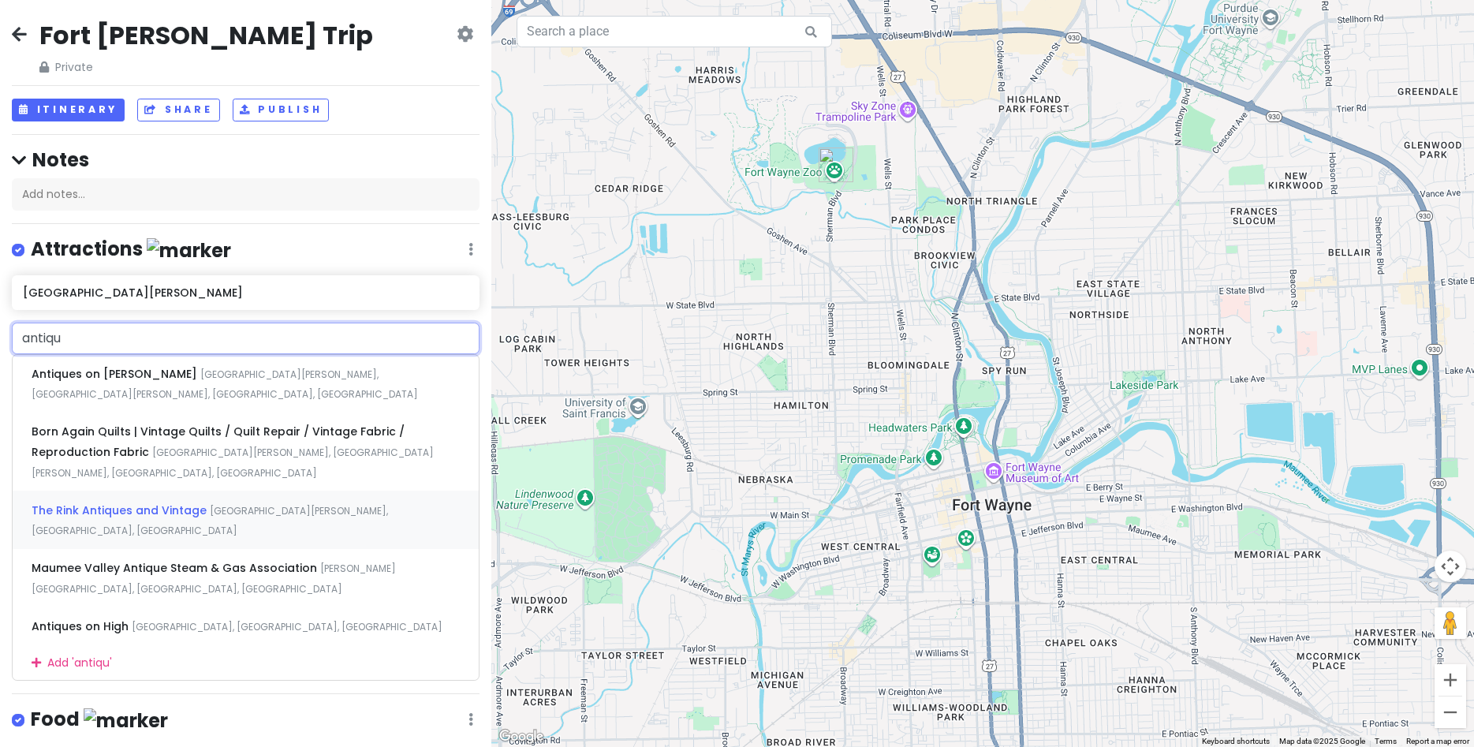
click at [136, 502] on span "The Rink Antiques and Vintage" at bounding box center [121, 510] width 178 height 16
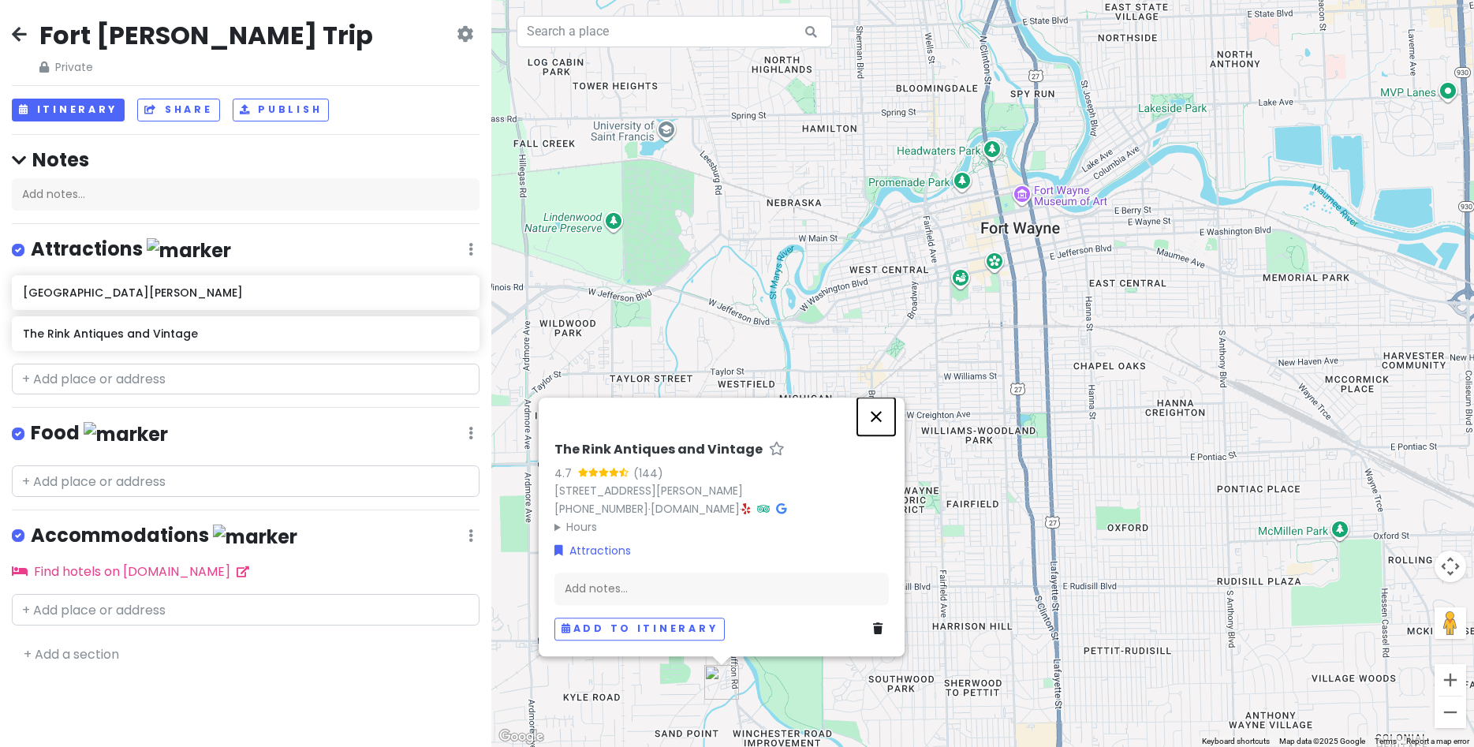
click at [878, 420] on button "Close" at bounding box center [876, 416] width 38 height 38
